Goal: Information Seeking & Learning: Learn about a topic

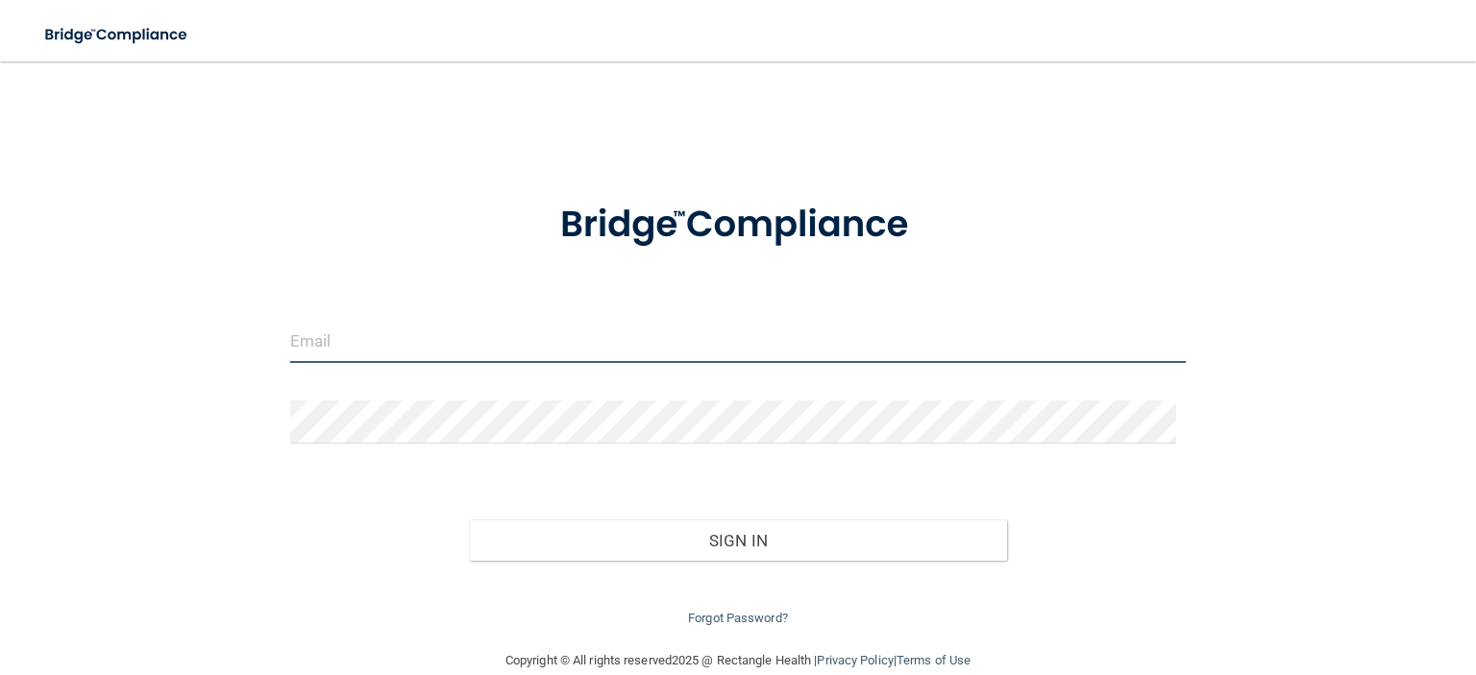
click at [693, 352] on input "email" at bounding box center [737, 341] width 895 height 43
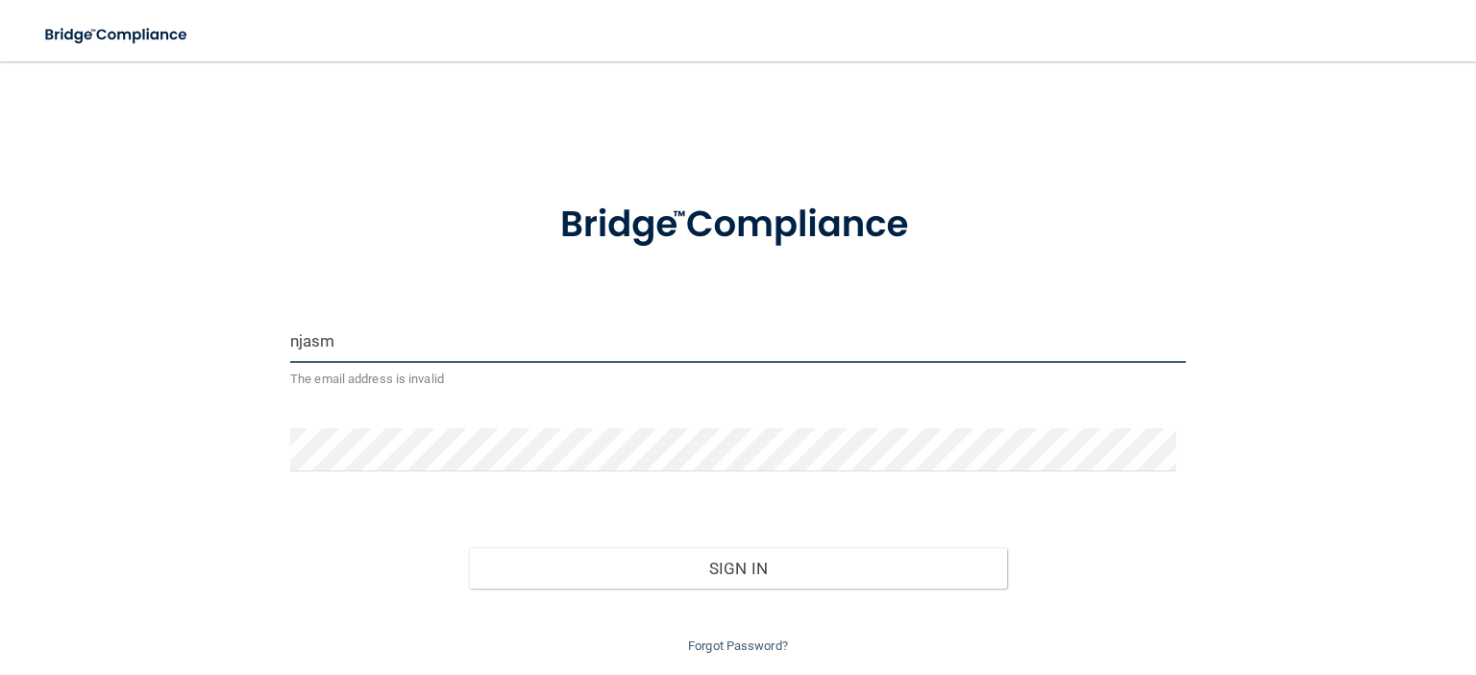
type input "[EMAIL_ADDRESS][DOMAIN_NAME]"
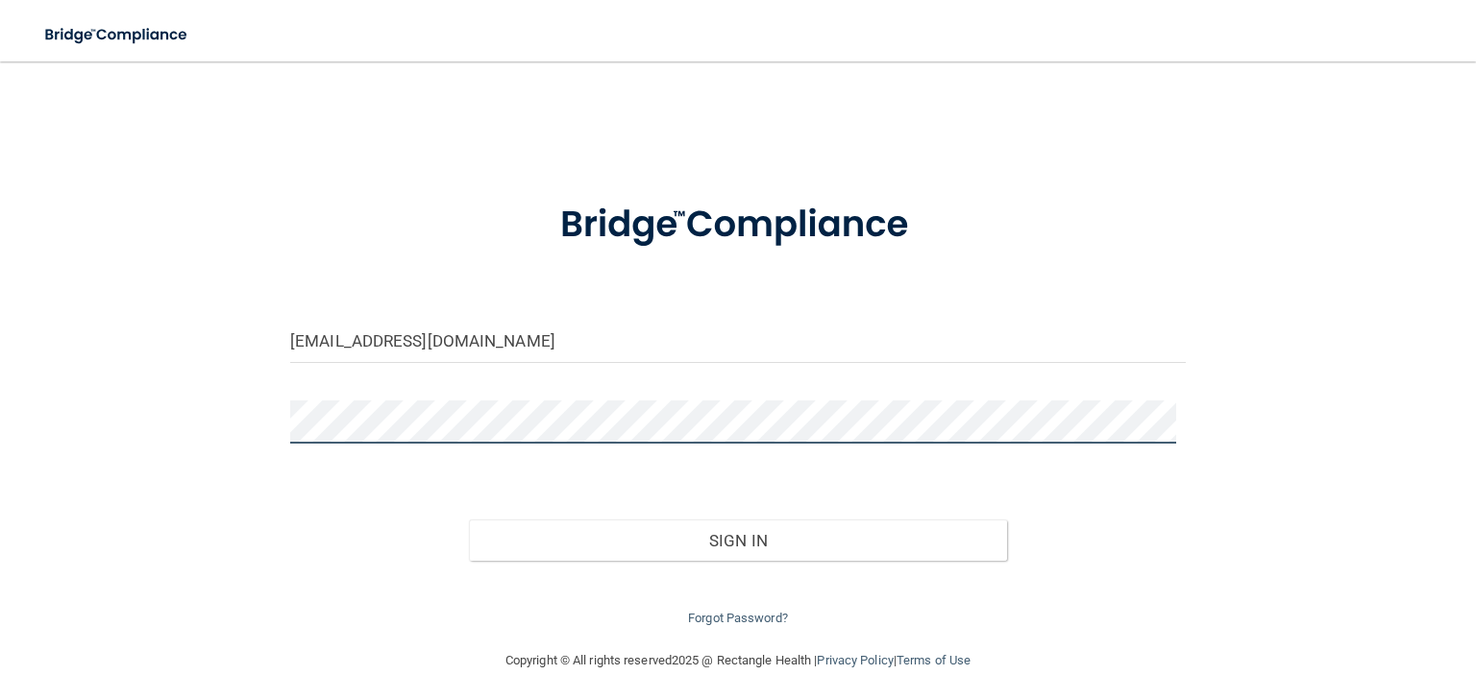
click at [228, 441] on div "njasminec@gmail.com Invalid email/password. You don't have permission to access…" at bounding box center [737, 356] width 1399 height 550
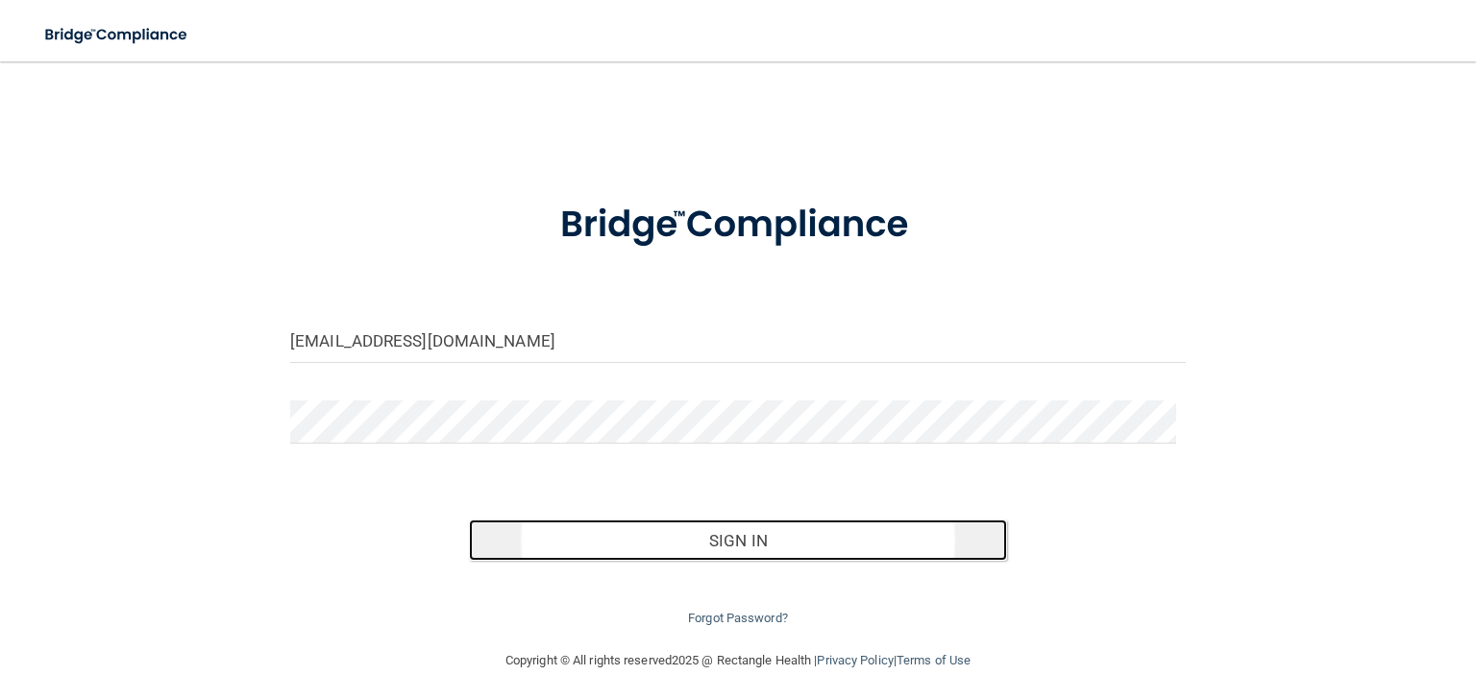
click at [751, 555] on button "Sign In" at bounding box center [737, 541] width 537 height 42
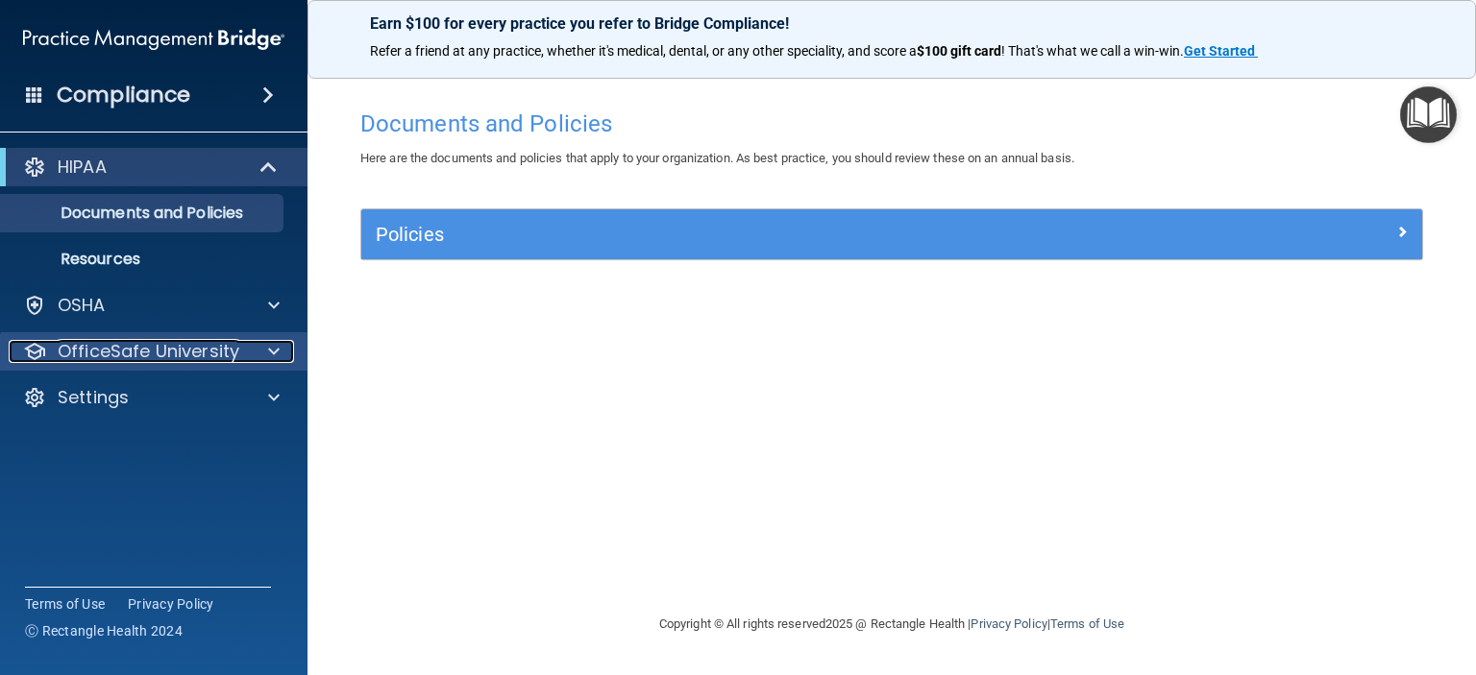
click at [270, 359] on span at bounding box center [274, 351] width 12 height 23
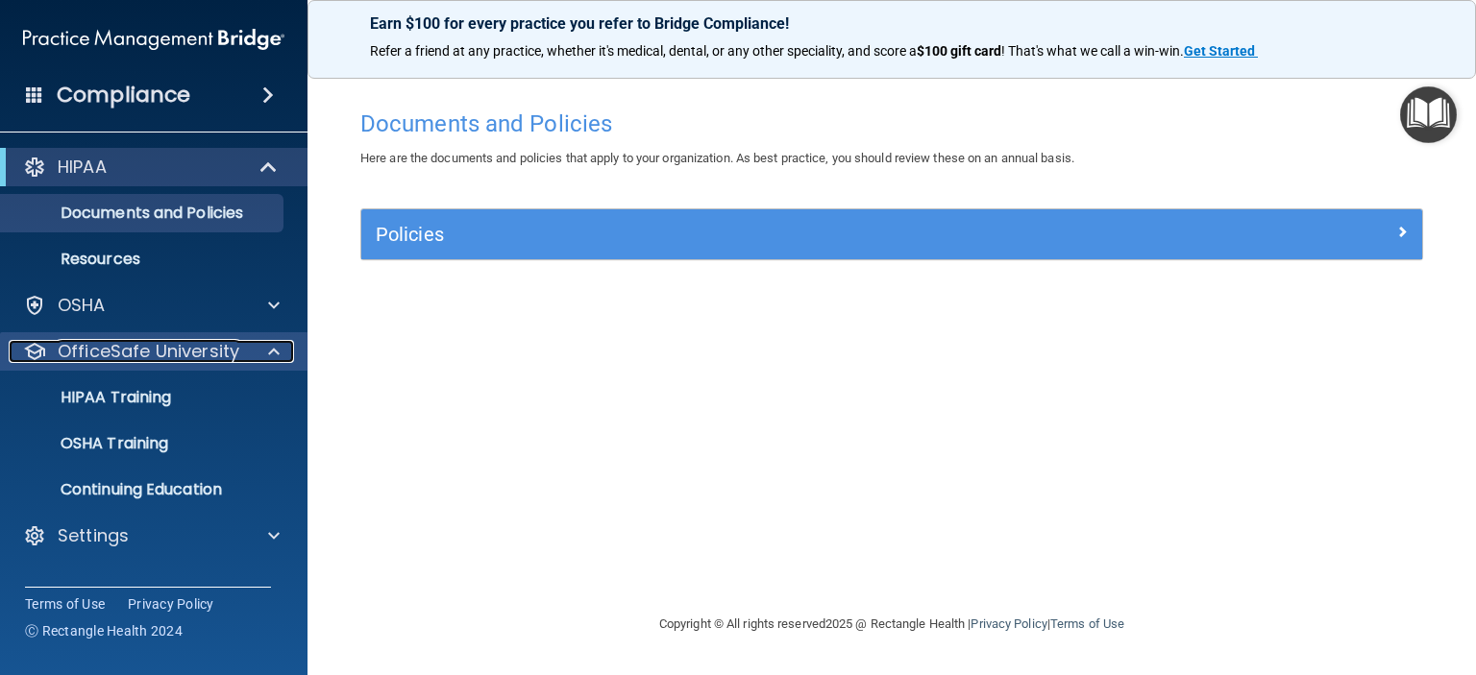
click at [271, 353] on span at bounding box center [274, 351] width 12 height 23
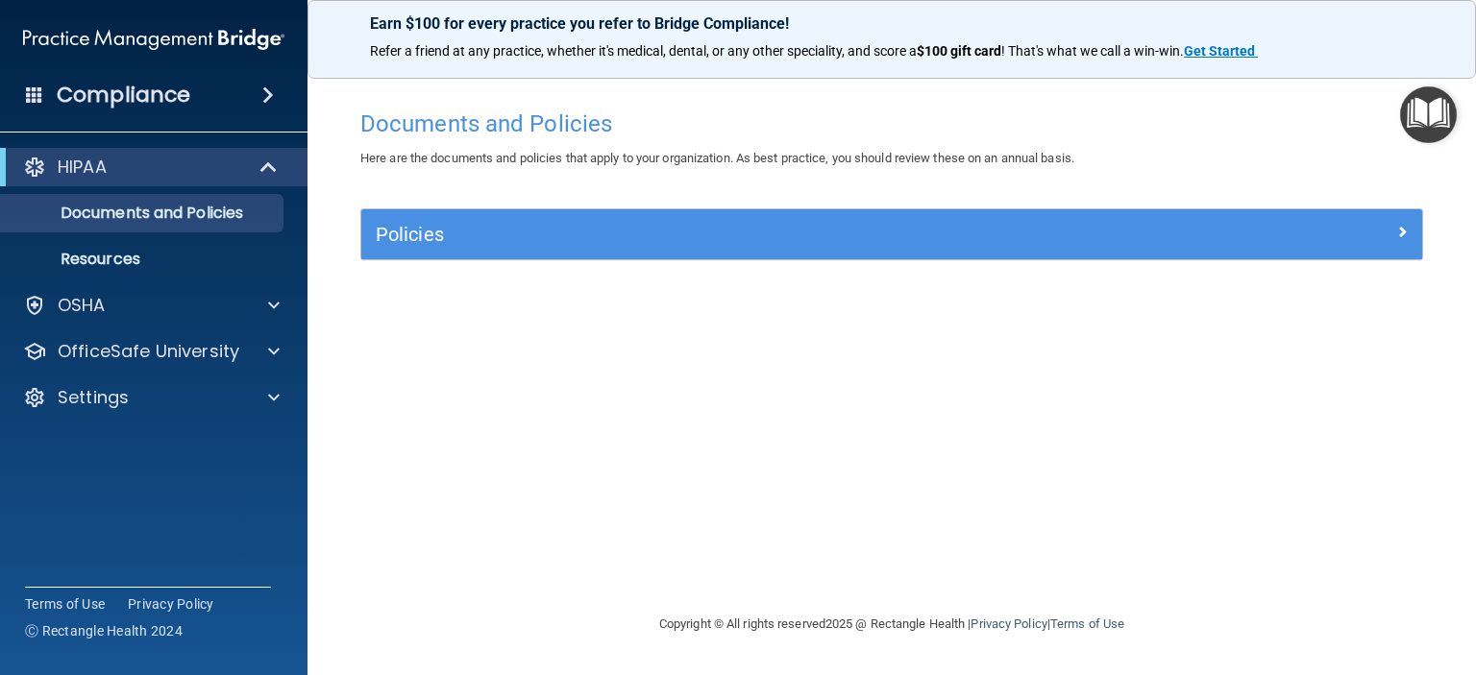
click at [274, 99] on span at bounding box center [268, 95] width 12 height 23
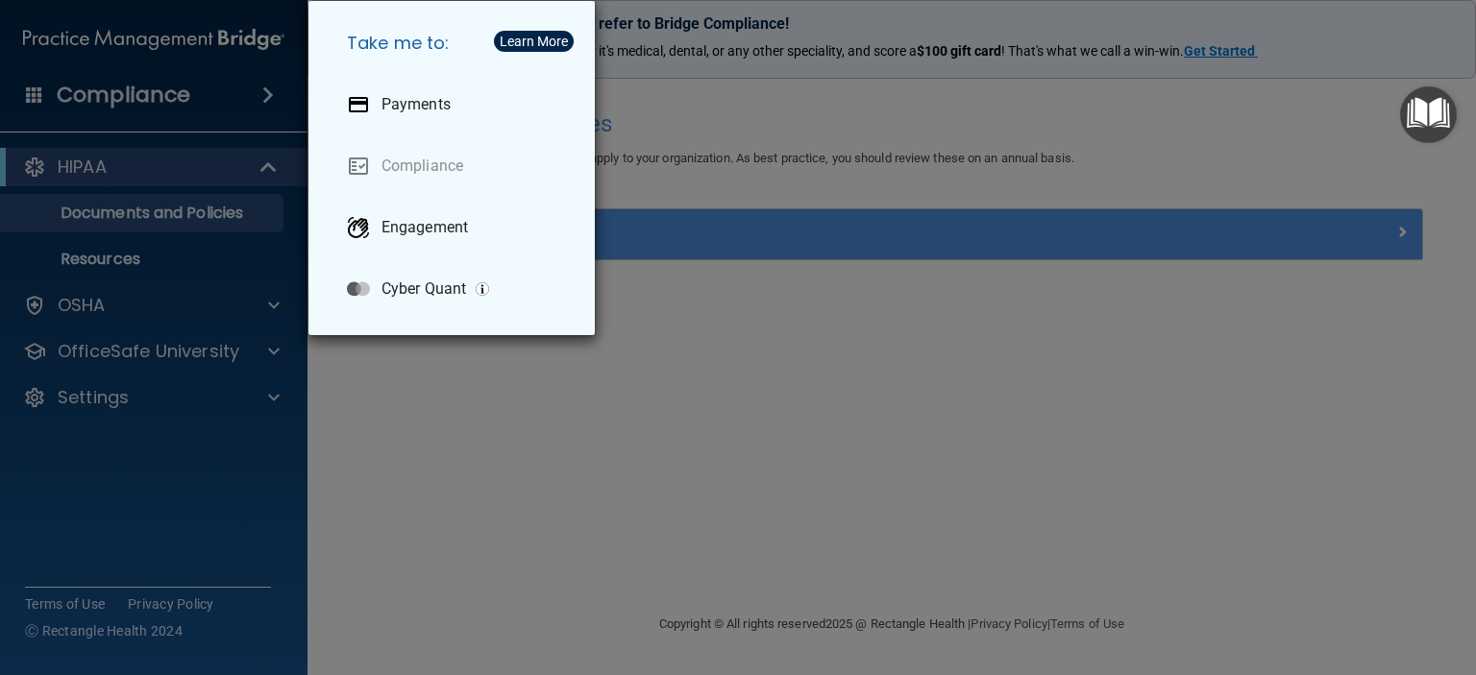
click at [400, 426] on div "Take me to: Payments Compliance Engagement Cyber Quant" at bounding box center [738, 337] width 1476 height 675
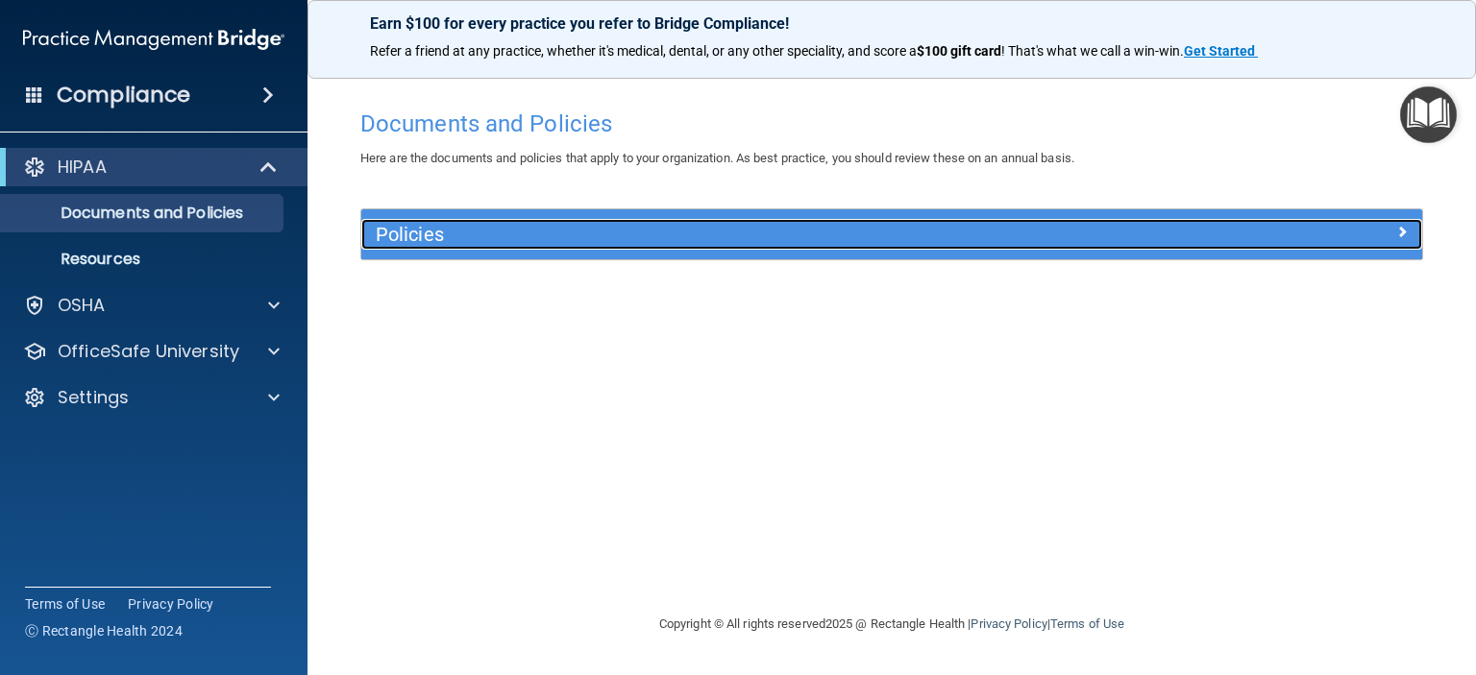
click at [429, 230] on h5 "Policies" at bounding box center [759, 234] width 767 height 21
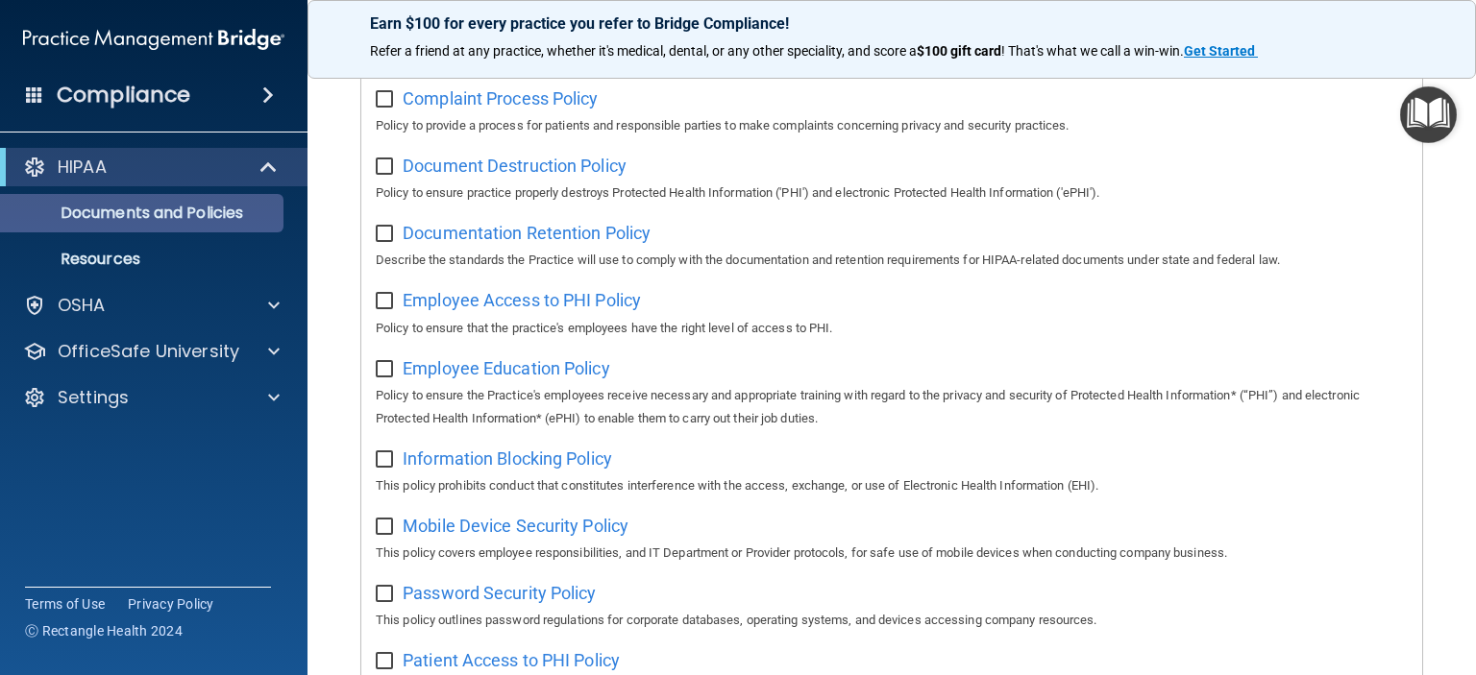
scroll to position [404, 0]
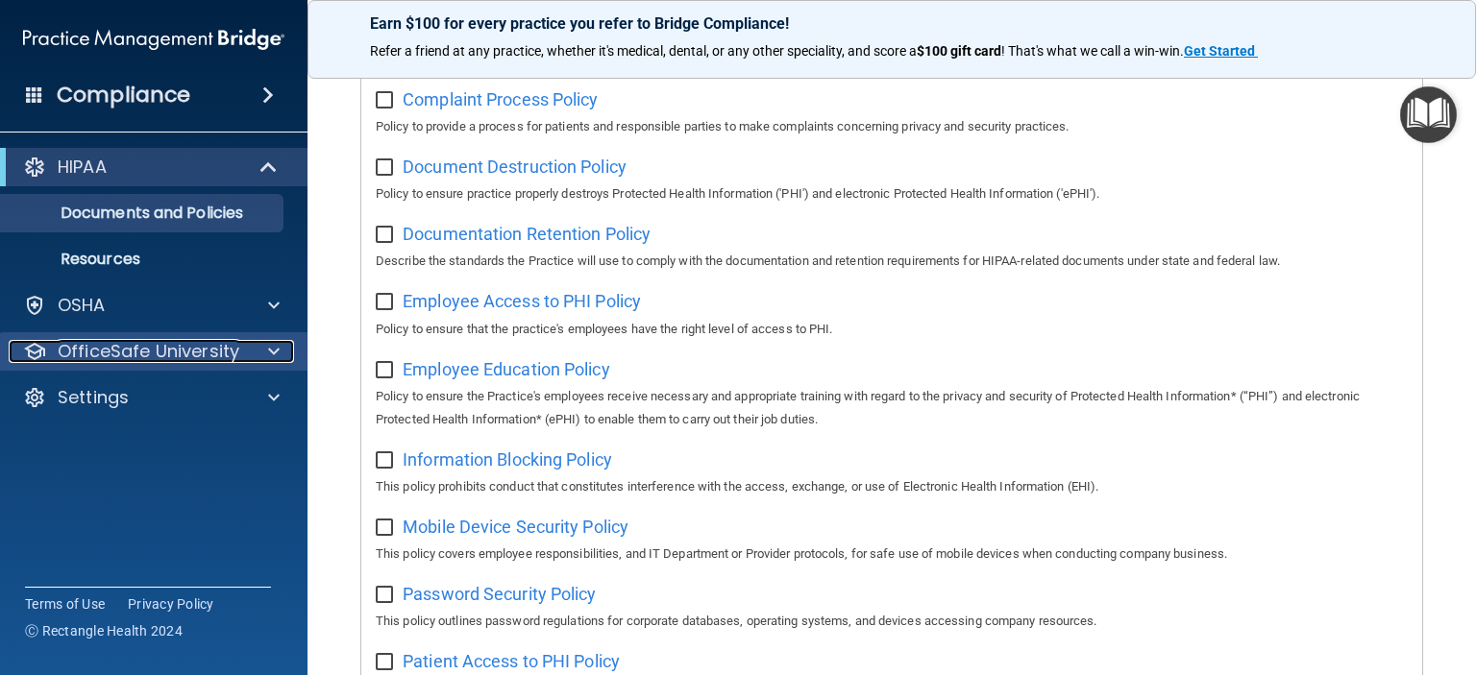
click at [277, 356] on span at bounding box center [274, 351] width 12 height 23
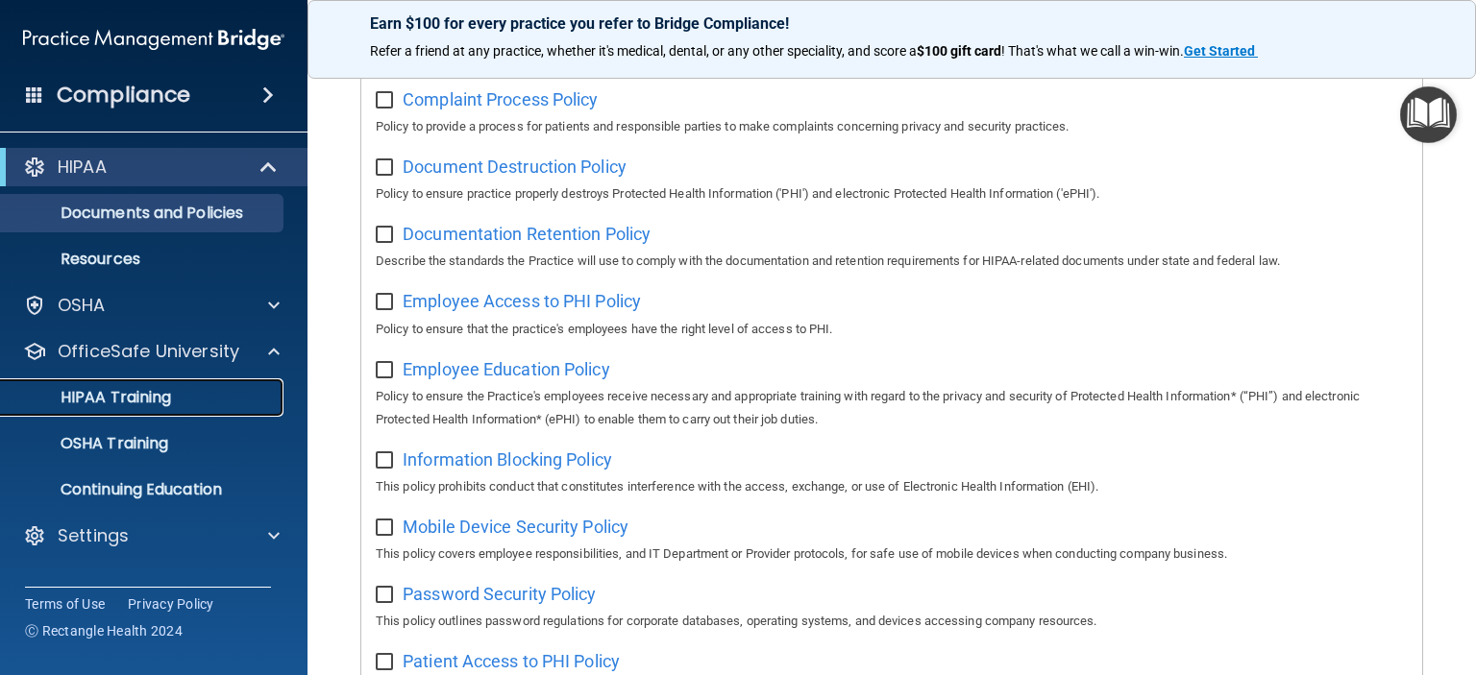
click at [138, 402] on p "HIPAA Training" at bounding box center [91, 397] width 159 height 19
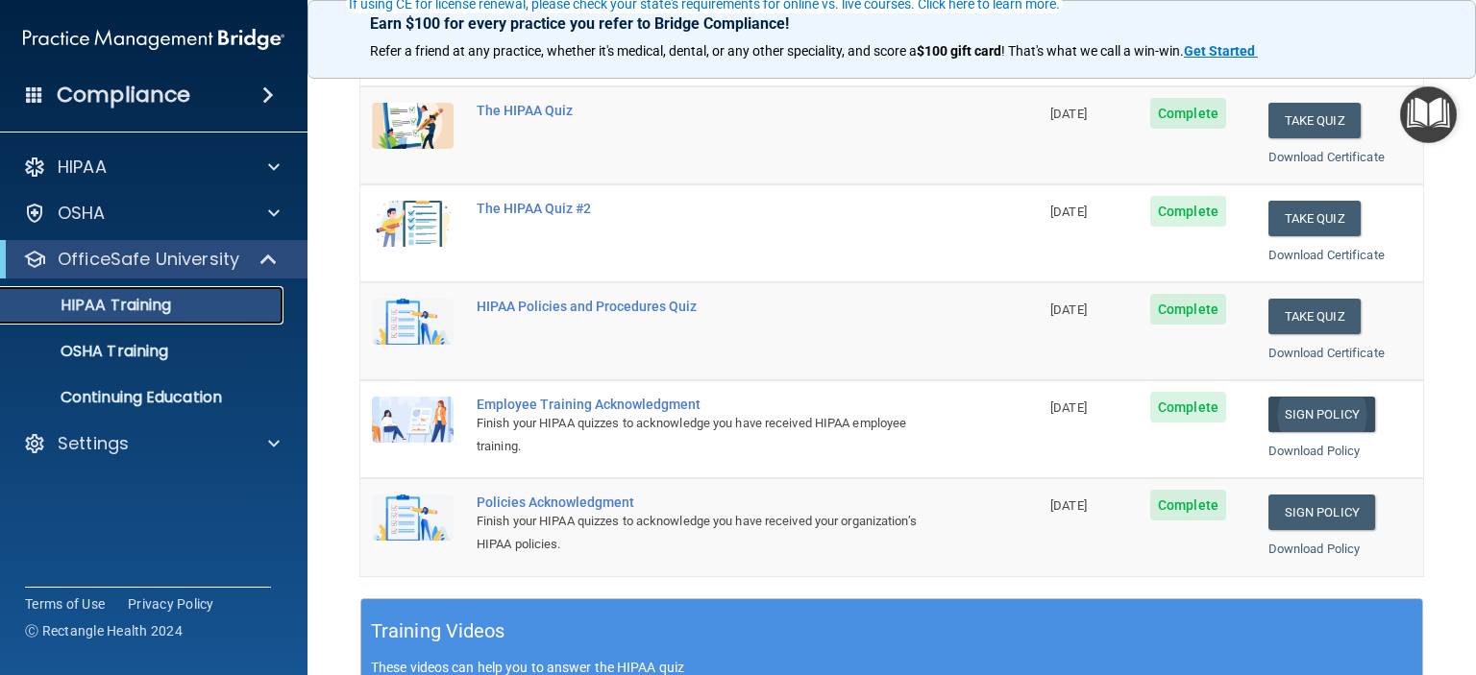
scroll to position [254, 0]
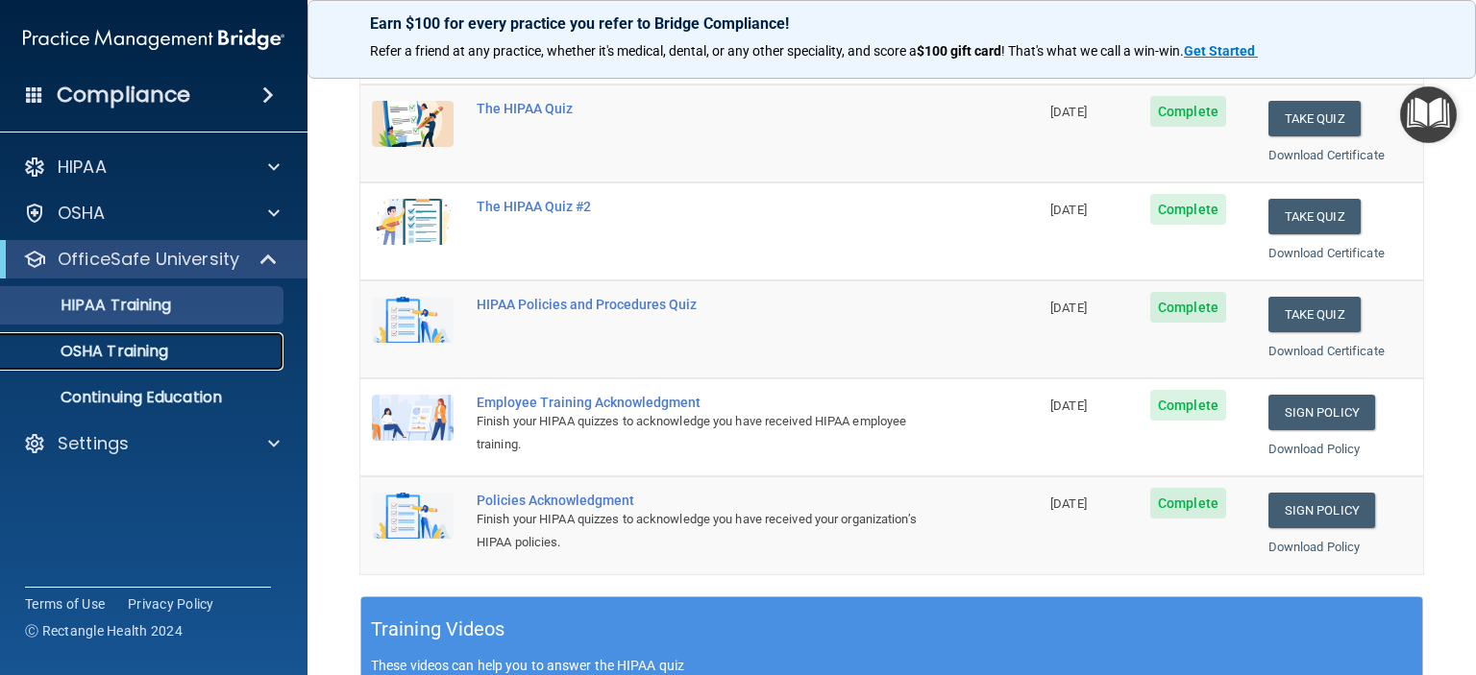
click at [167, 351] on p "OSHA Training" at bounding box center [90, 351] width 156 height 19
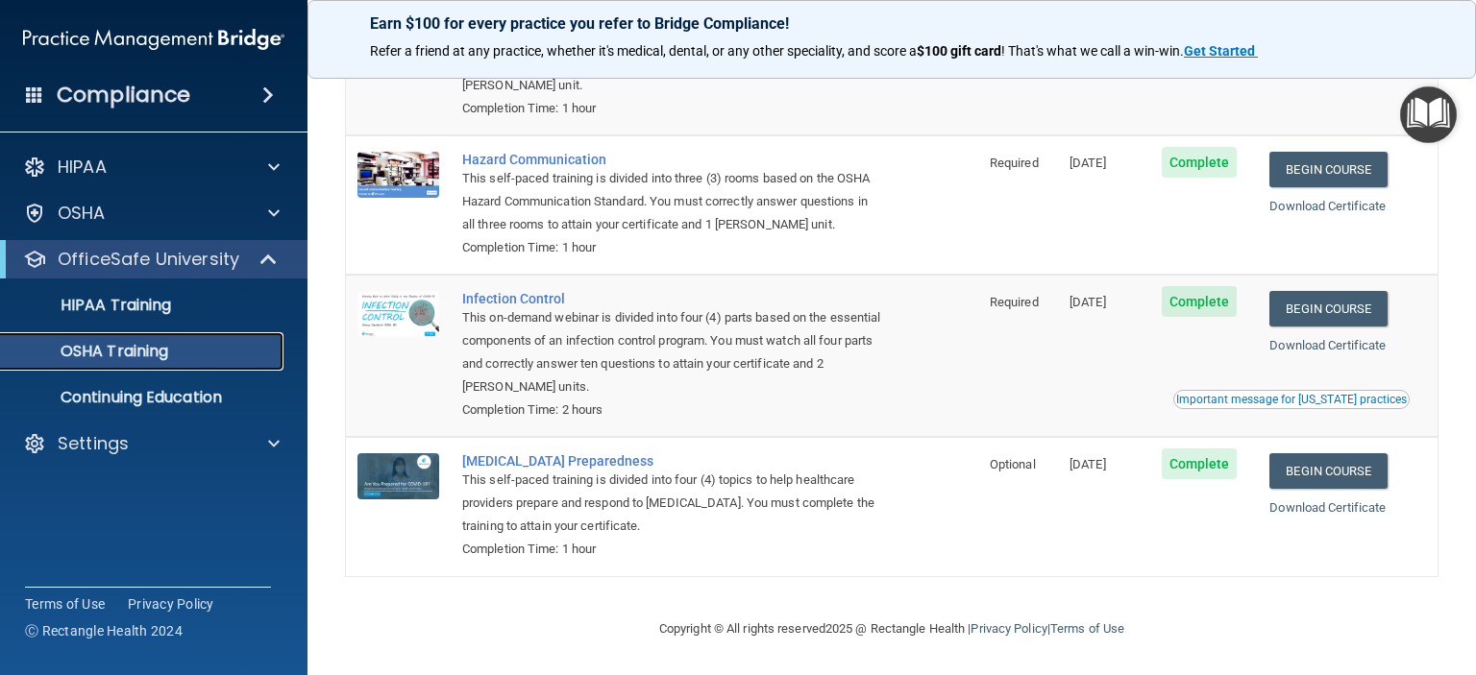
scroll to position [245, 0]
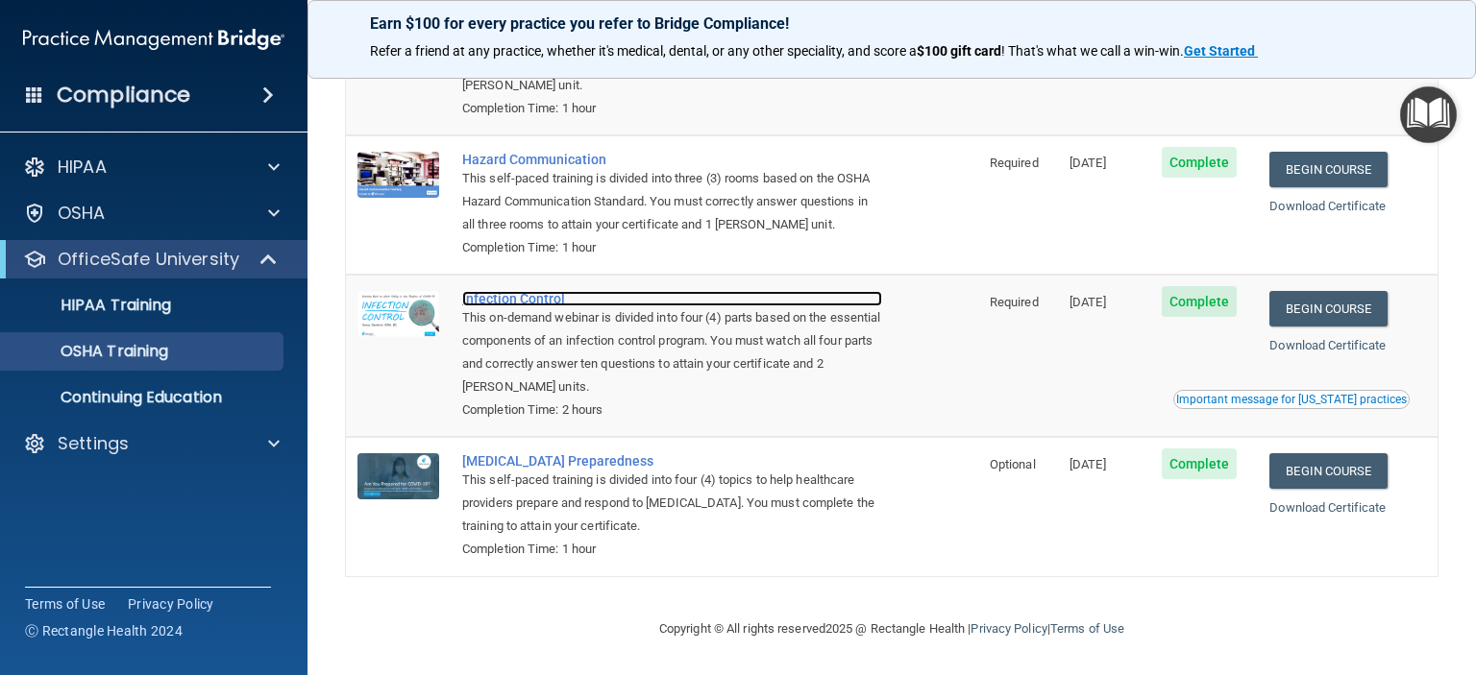
click at [546, 294] on div "Infection Control" at bounding box center [672, 298] width 420 height 15
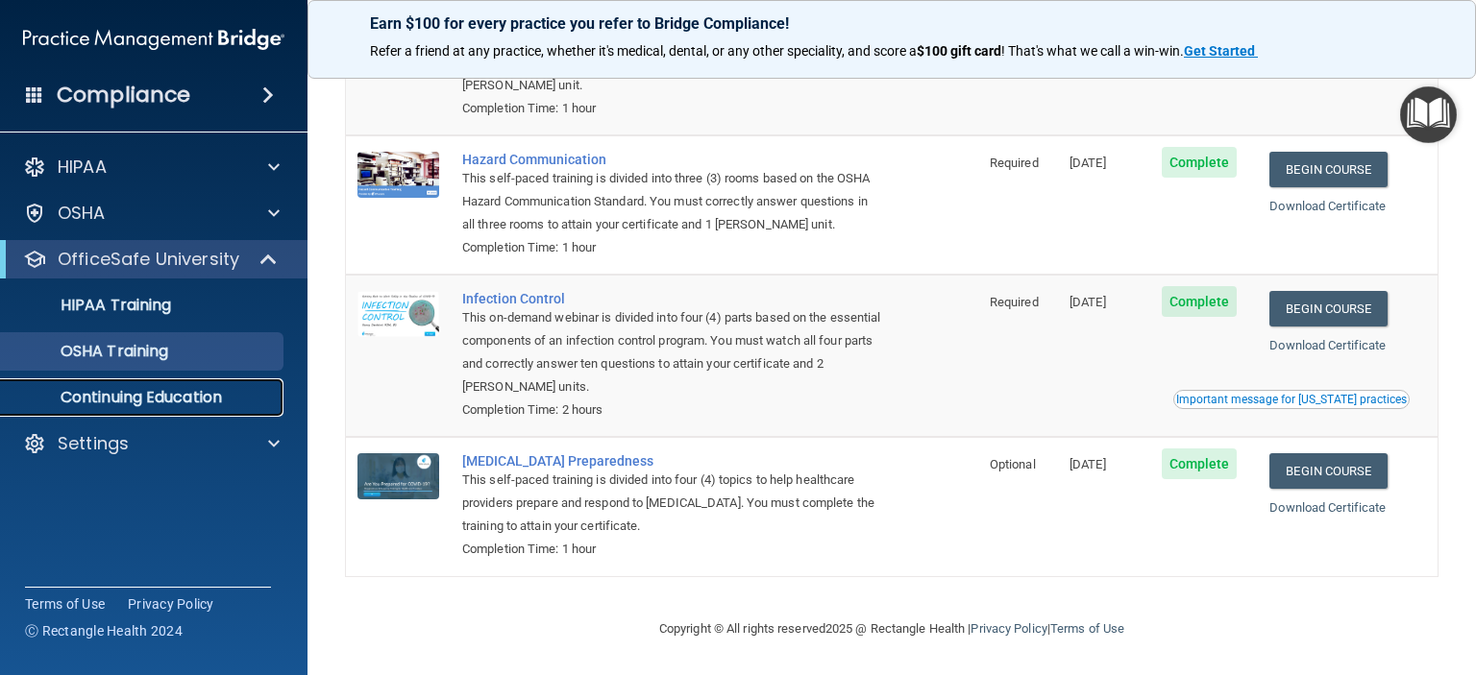
click at [240, 405] on p "Continuing Education" at bounding box center [143, 397] width 262 height 19
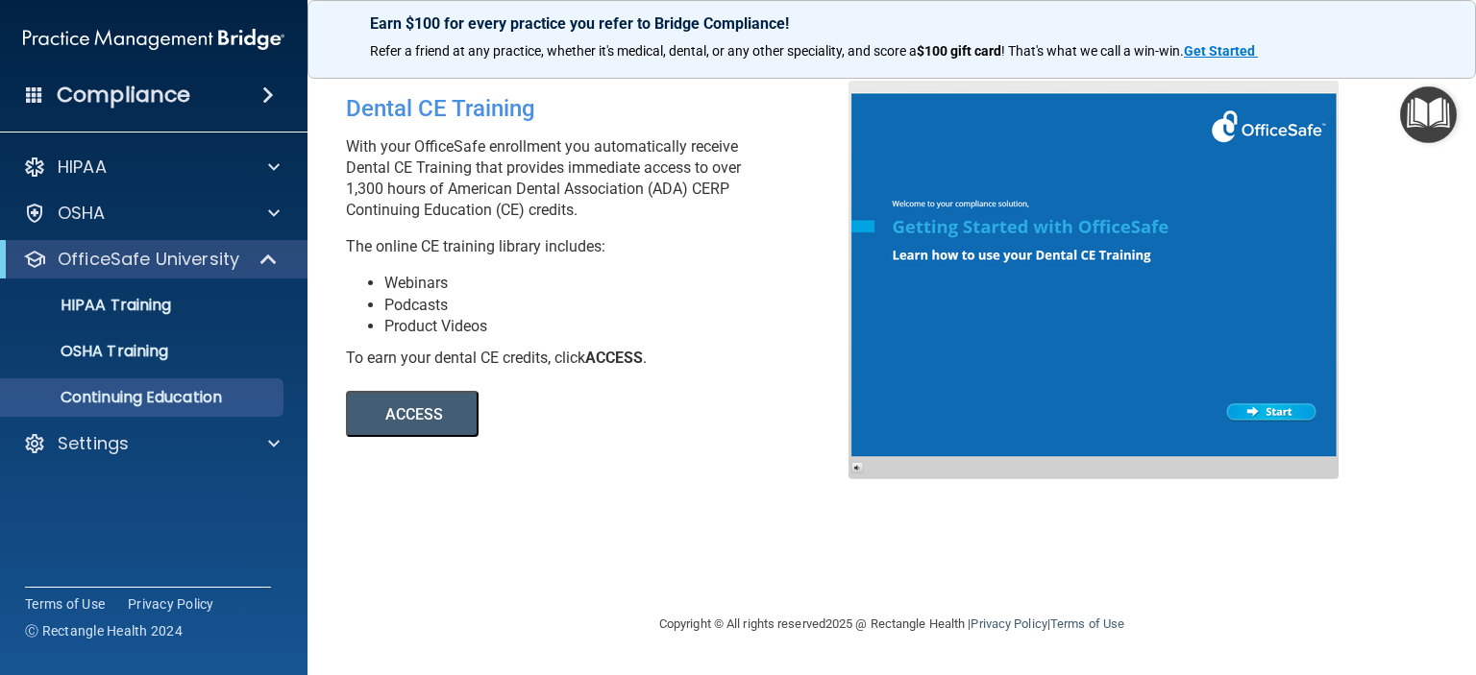
click at [438, 415] on button "ACCESS" at bounding box center [412, 414] width 133 height 46
click at [266, 443] on div at bounding box center [271, 443] width 48 height 23
click at [95, 537] on p "Sign Out" at bounding box center [143, 536] width 262 height 19
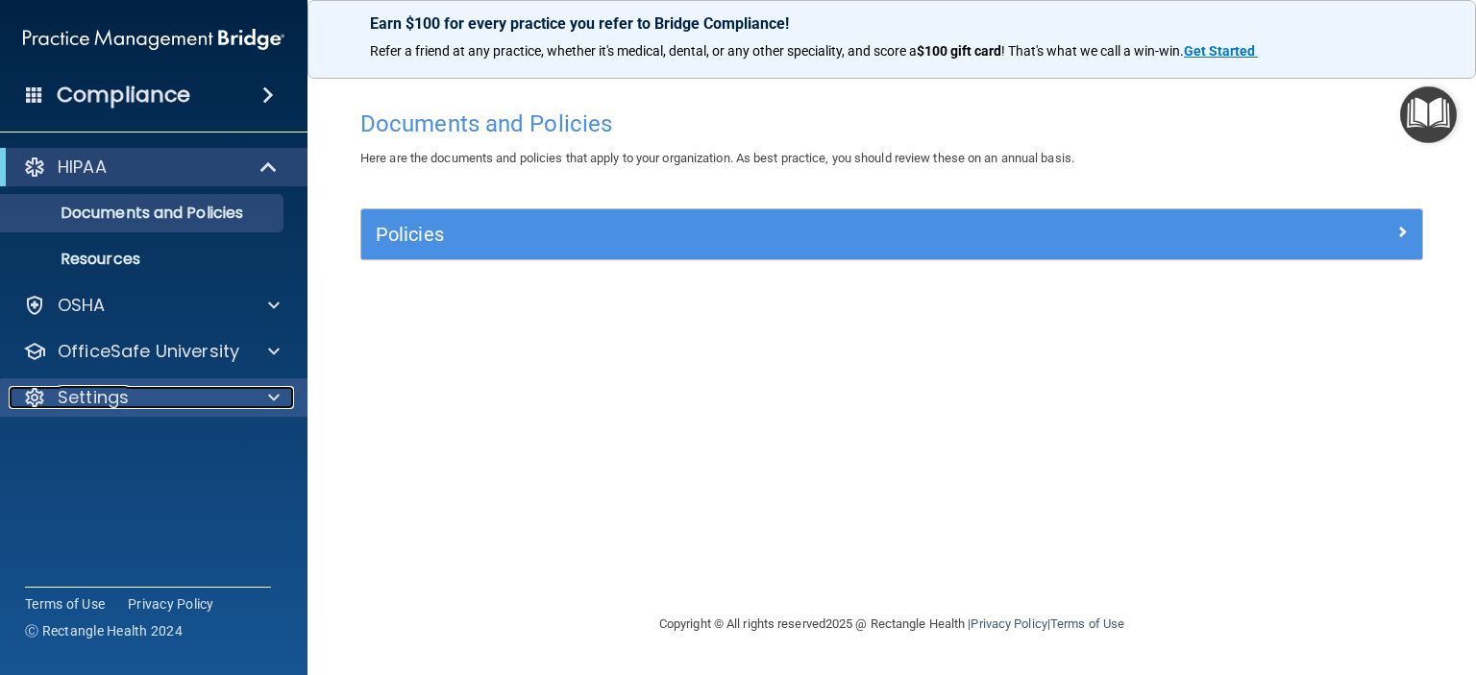
click at [268, 399] on span at bounding box center [274, 397] width 12 height 23
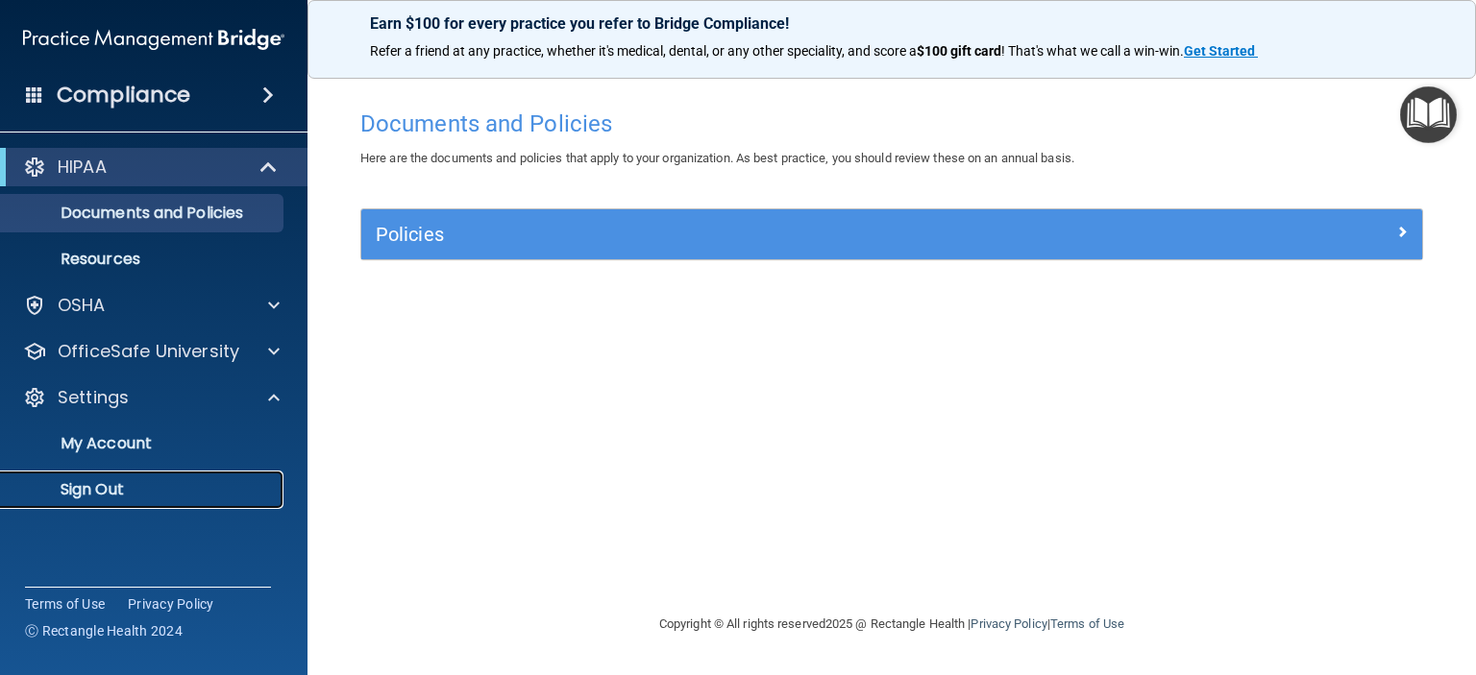
click at [108, 488] on p "Sign Out" at bounding box center [143, 489] width 262 height 19
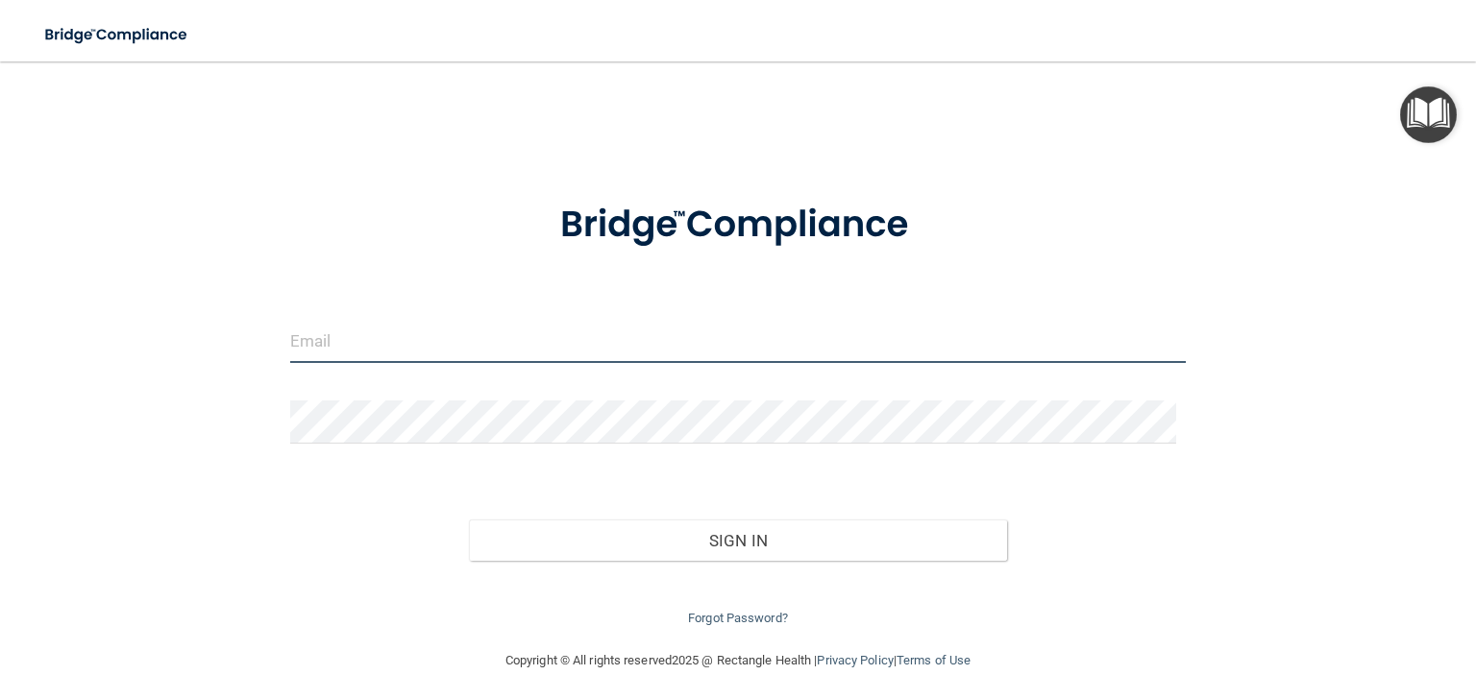
type input "[EMAIL_ADDRESS][DOMAIN_NAME]"
